Goal: Check status

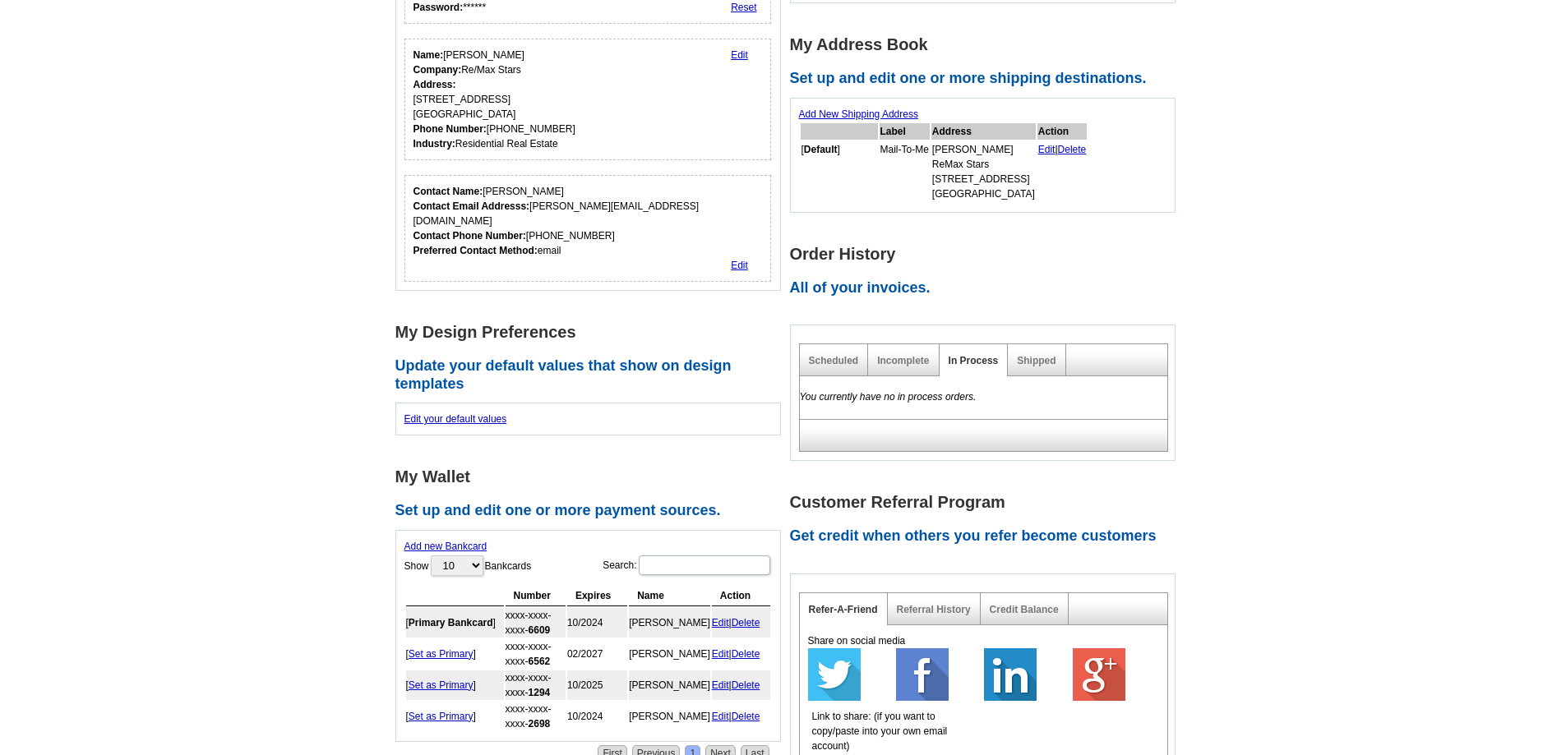
scroll to position [247, 0]
click at [1406, 222] on main "Account Information Update your user information. Username: [PERSON_NAME][EMAIL…" at bounding box center [783, 514] width 1566 height 1303
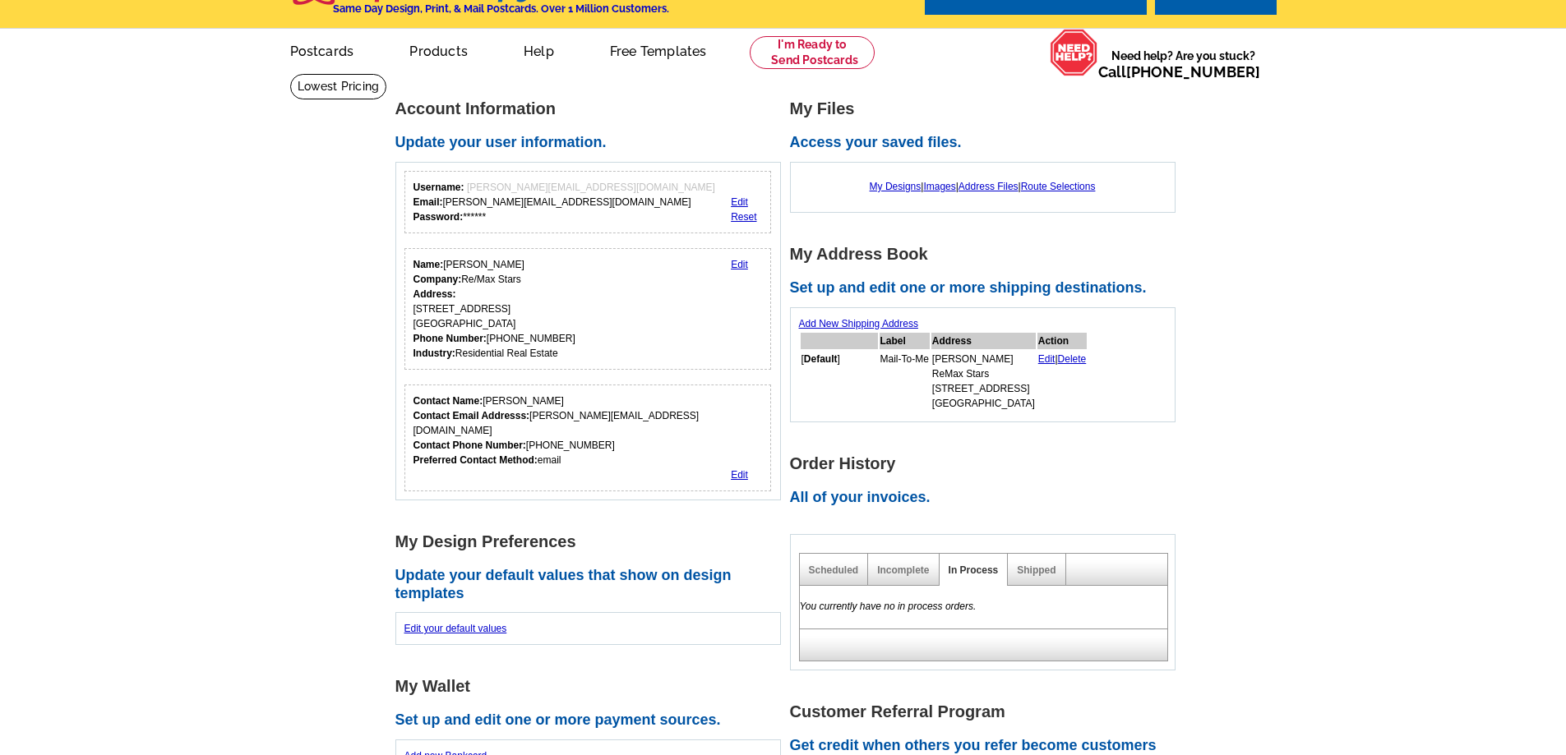
scroll to position [0, 0]
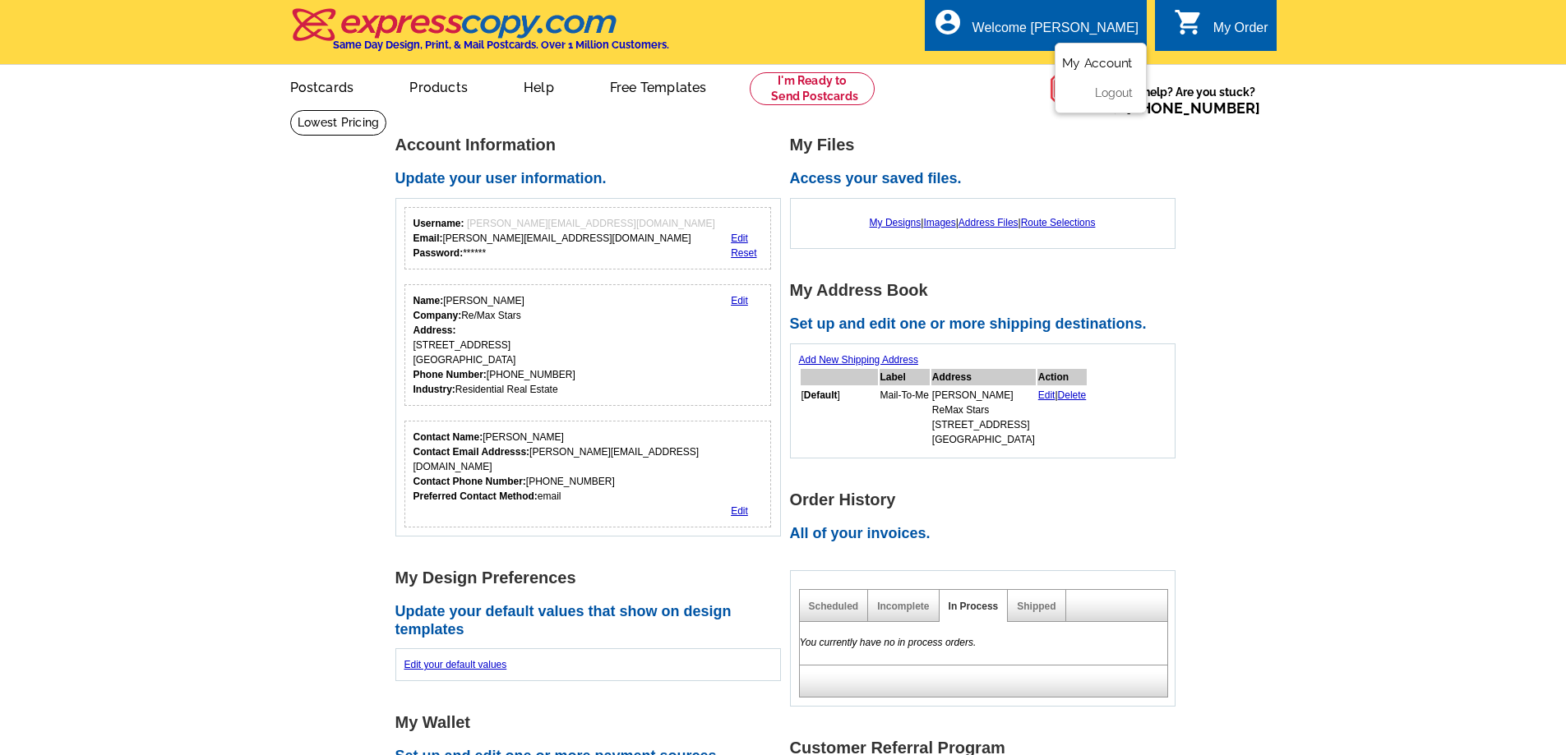
click at [1101, 59] on link "My Account" at bounding box center [1097, 63] width 71 height 15
click at [1236, 325] on main "Account Information Update your user information. Username: [PERSON_NAME][EMAIL…" at bounding box center [783, 760] width 1566 height 1303
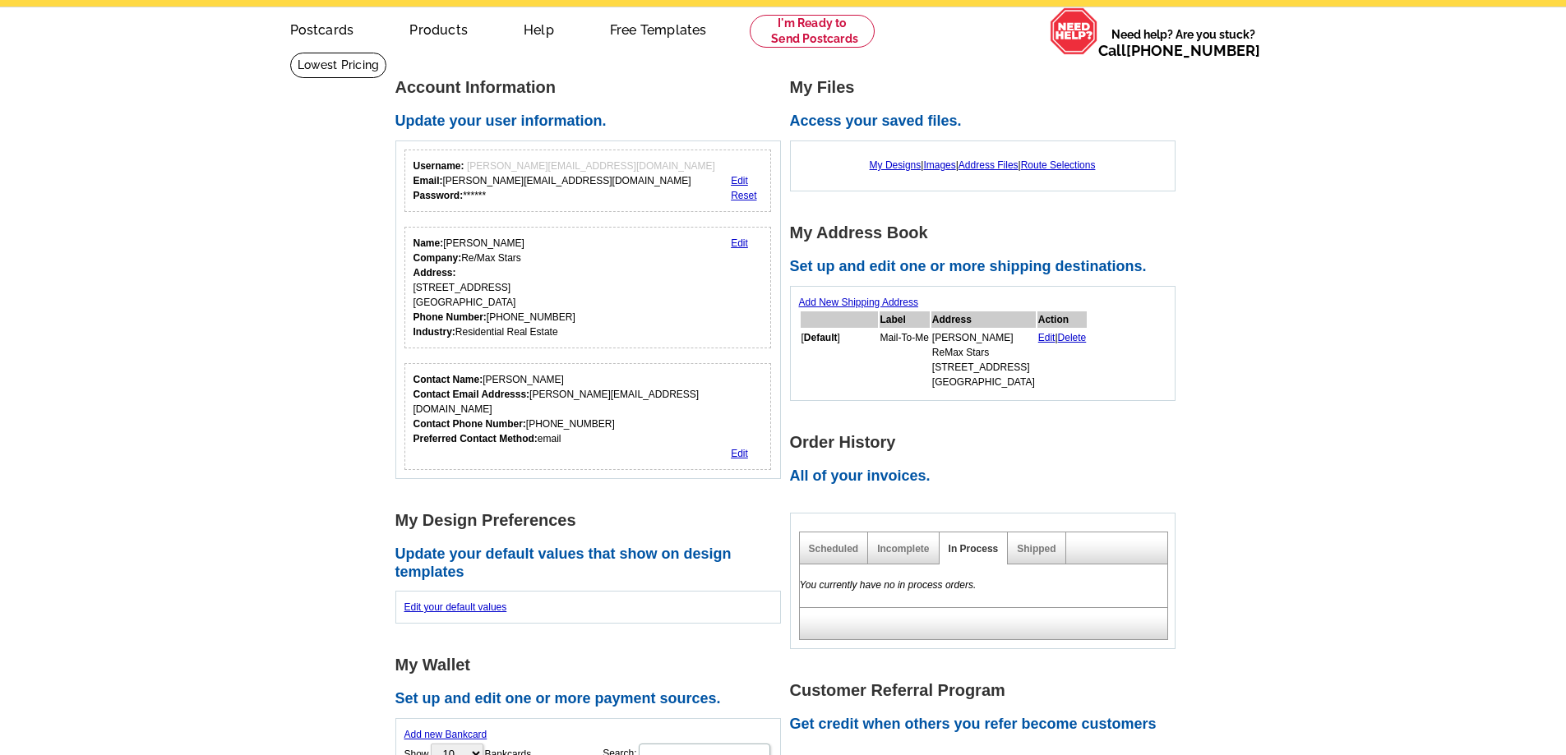
scroll to position [82, 0]
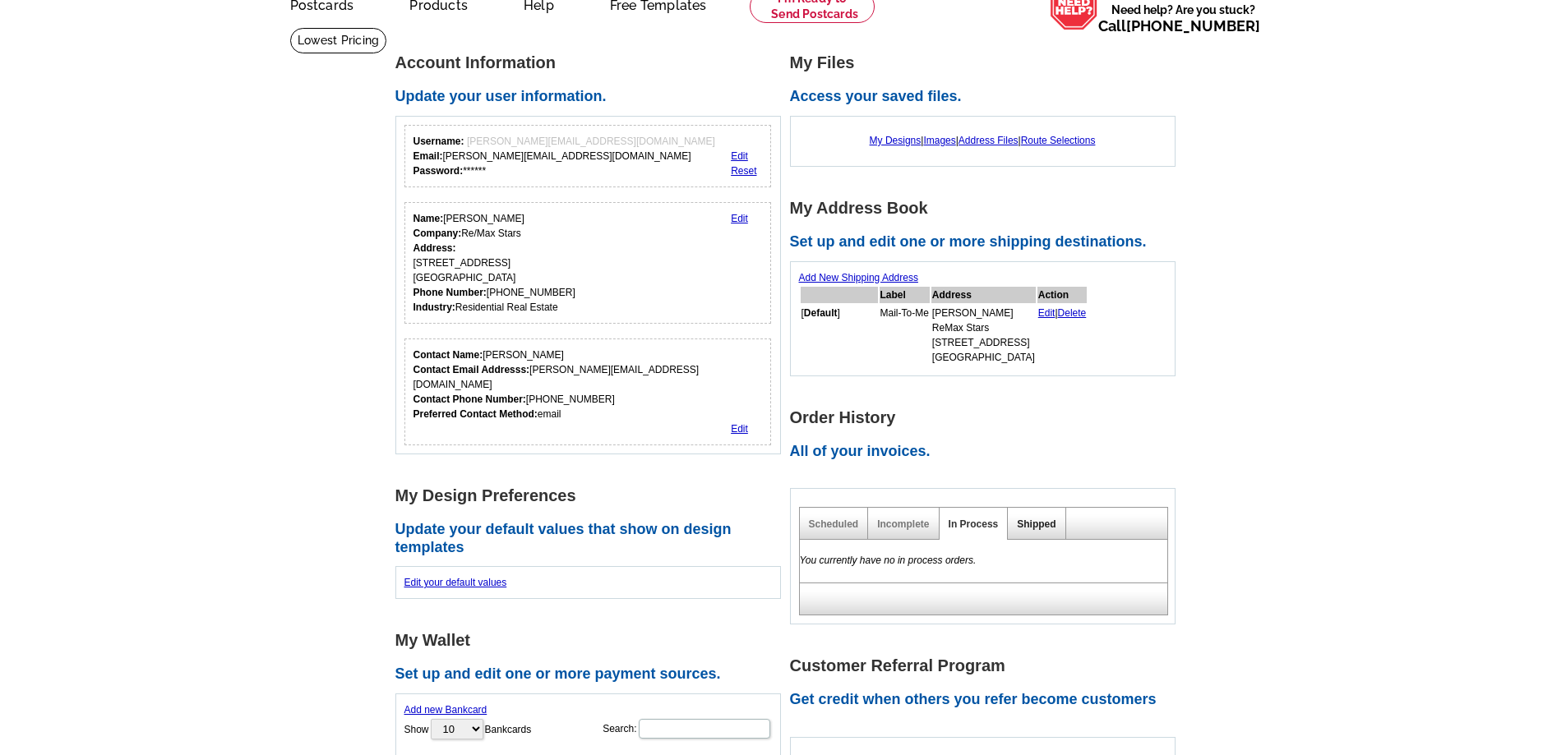
click at [1032, 523] on link "Shipped" at bounding box center [1036, 525] width 39 height 12
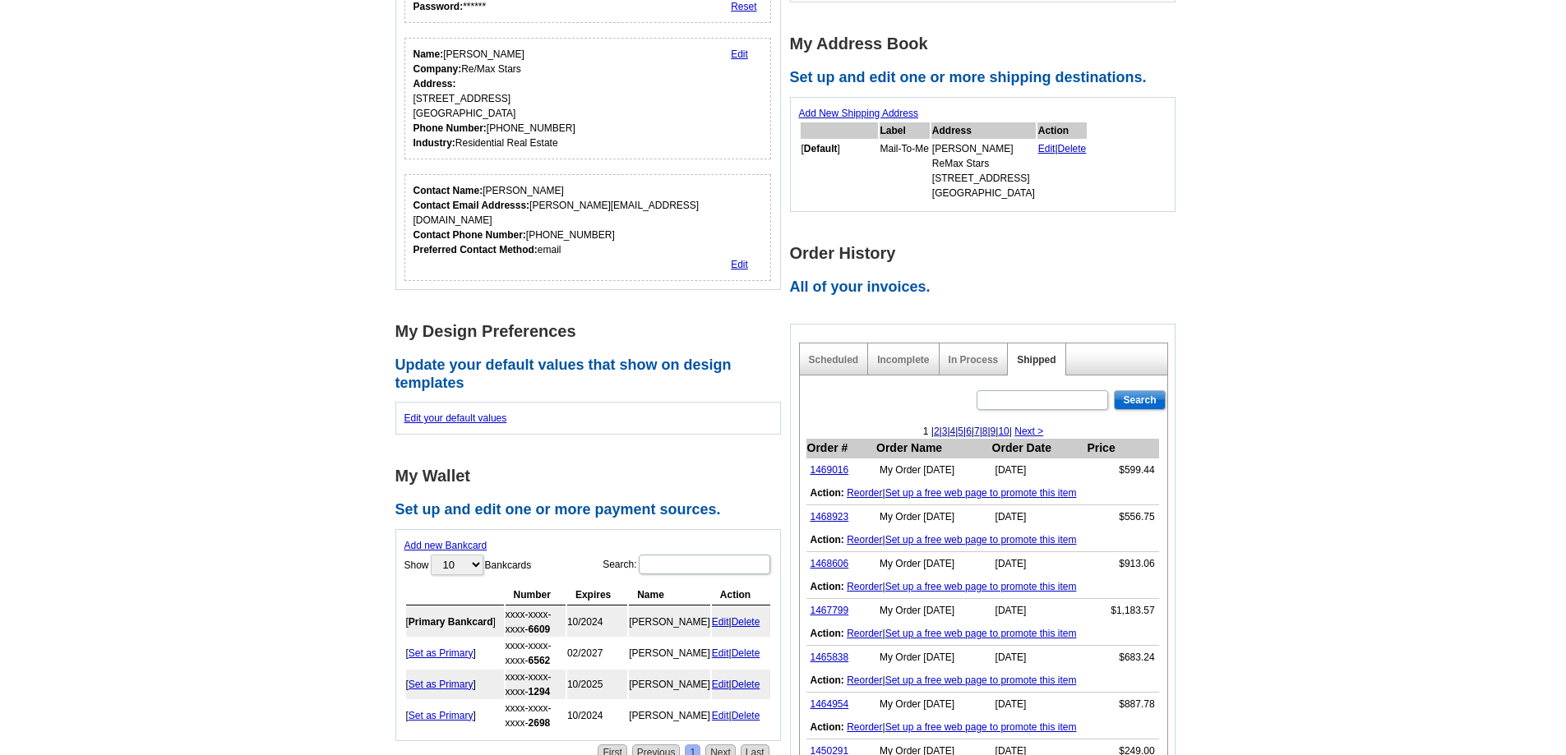
scroll to position [329, 0]
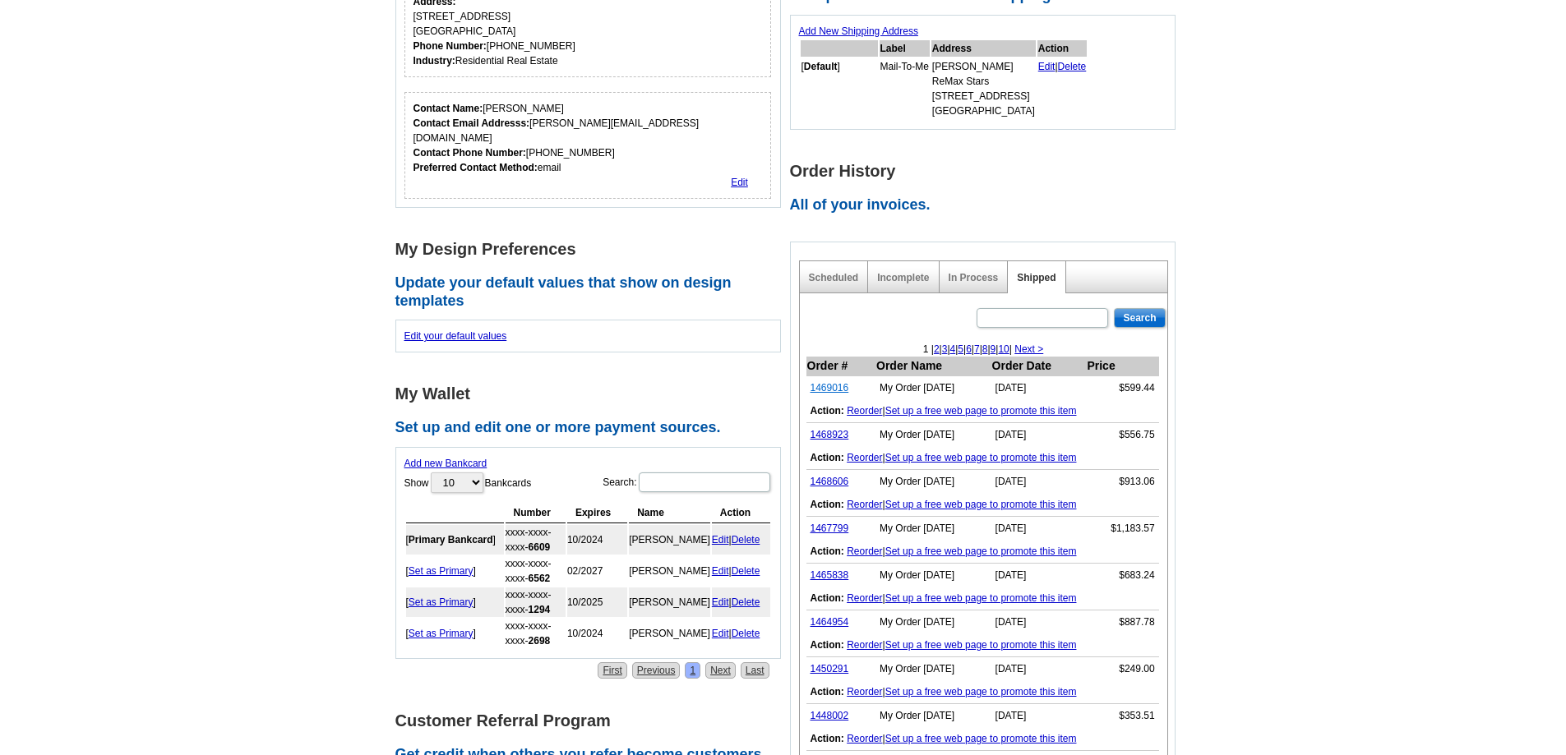
click at [832, 389] on link "1469016" at bounding box center [829, 388] width 39 height 12
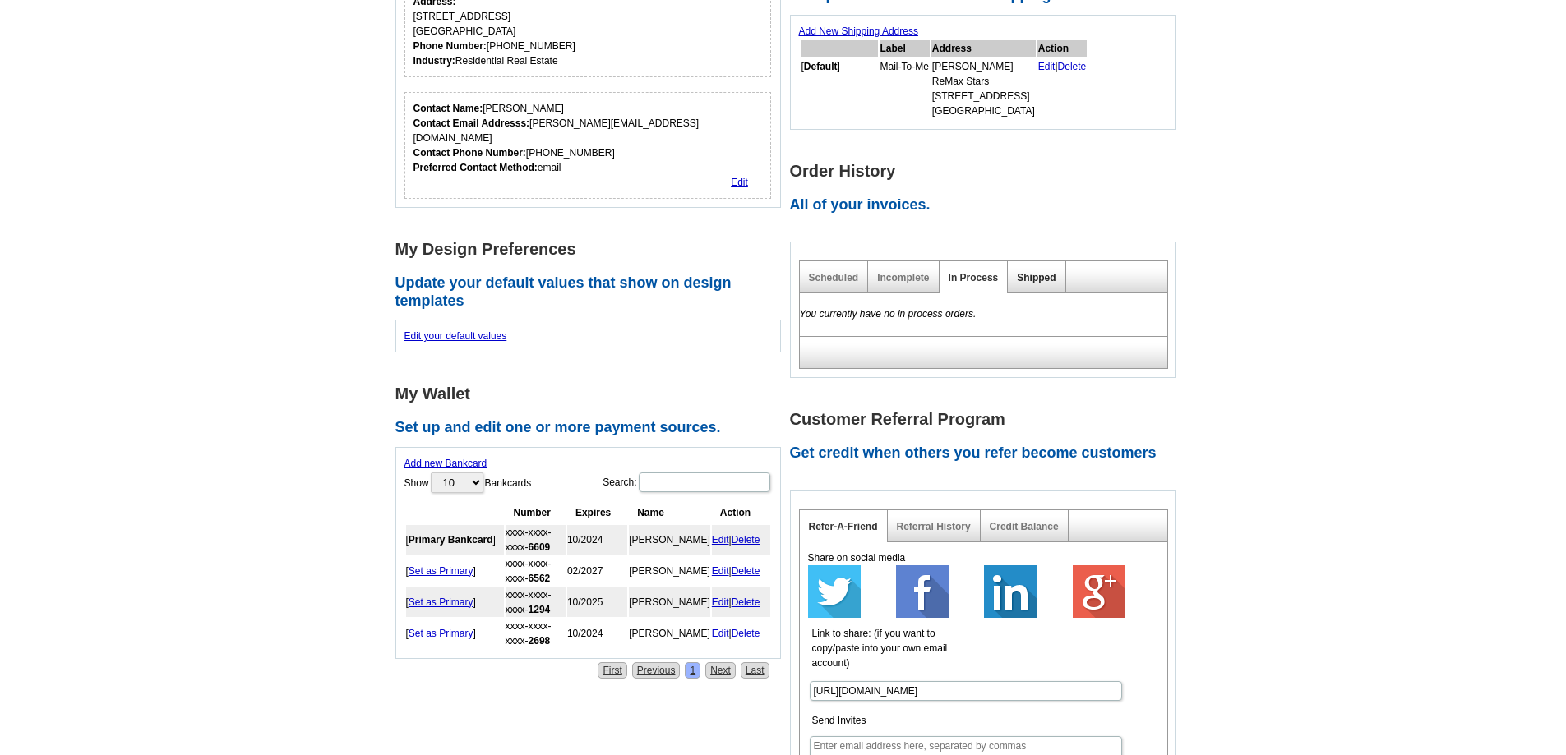
click at [1047, 279] on link "Shipped" at bounding box center [1036, 278] width 39 height 12
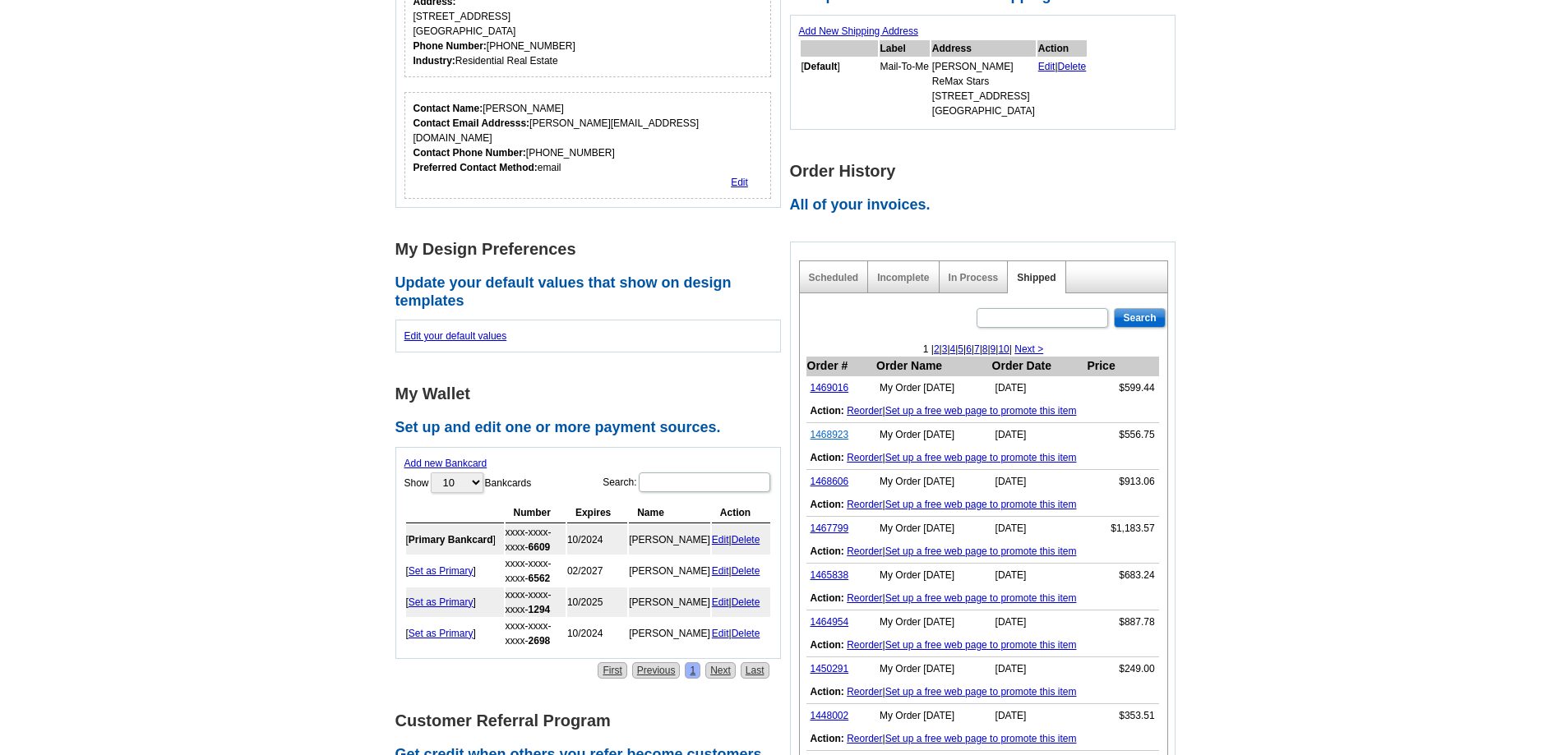
click at [825, 438] on link "1468923" at bounding box center [829, 435] width 39 height 12
